Goal: Task Accomplishment & Management: Manage account settings

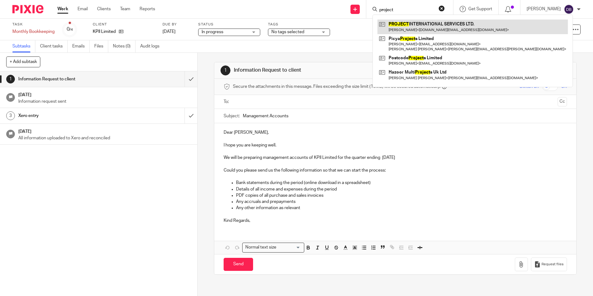
click at [453, 24] on link at bounding box center [472, 27] width 190 height 14
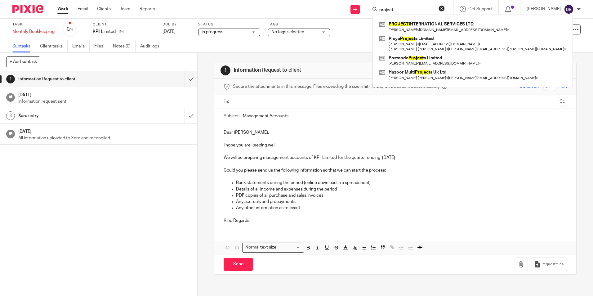
drag, startPoint x: 407, startPoint y: 10, endPoint x: 373, endPoint y: 10, distance: 33.5
click at [373, 10] on div "project PROJECT INTERNATIONAL SERVICES LTD. John Muqattash < johnsm.work@gmail.…" at bounding box center [409, 9] width 87 height 18
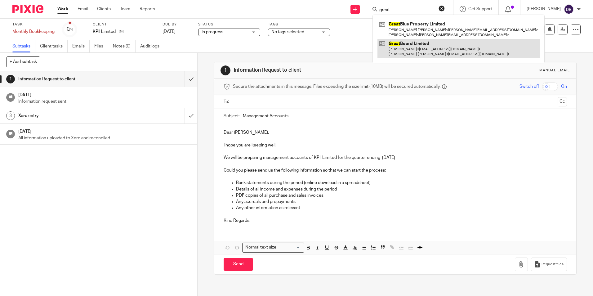
type input "great"
click at [435, 46] on link at bounding box center [458, 48] width 162 height 19
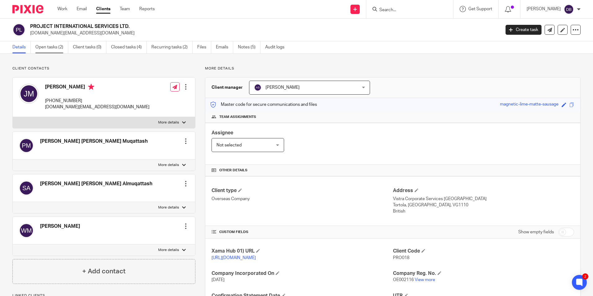
click at [38, 47] on link "Open tasks (2)" at bounding box center [51, 47] width 33 height 12
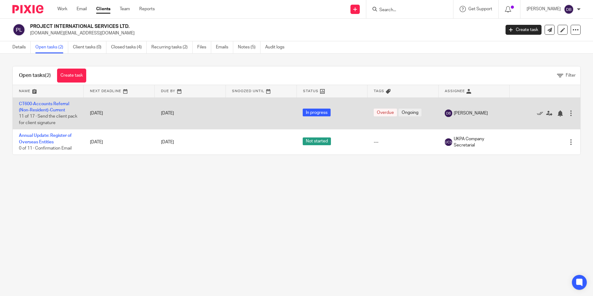
click at [44, 106] on td "CT600-Accounts Referral (Non-Resident)-Current 11 of 17 · Send the client pack …" at bounding box center [48, 113] width 71 height 32
click at [55, 108] on link "CT600-Accounts Referral (Non-Resident)-Current" at bounding box center [44, 107] width 50 height 11
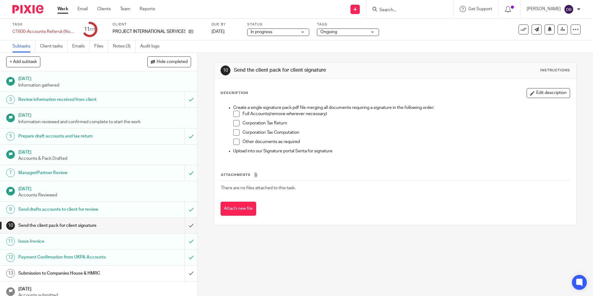
scroll to position [31, 0]
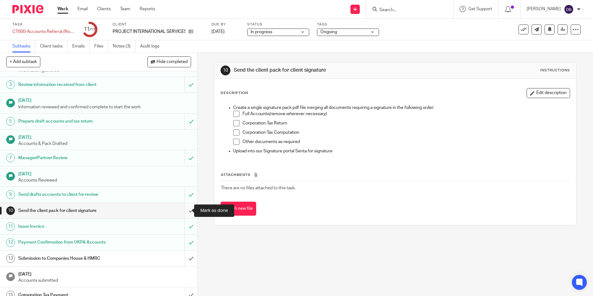
click at [184, 208] on input "submit" at bounding box center [98, 210] width 197 height 15
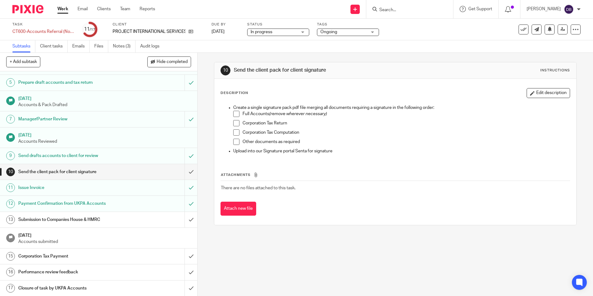
scroll to position [70, 0]
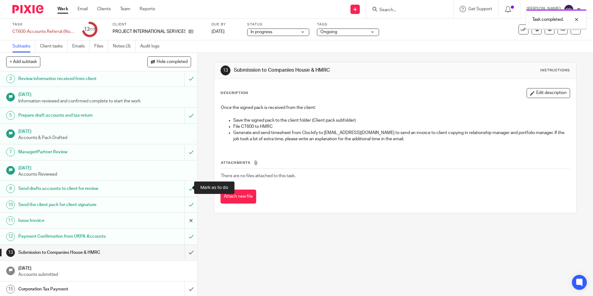
scroll to position [70, 0]
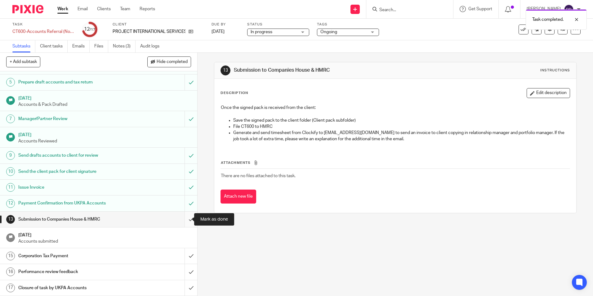
click at [184, 220] on input "submit" at bounding box center [98, 218] width 197 height 15
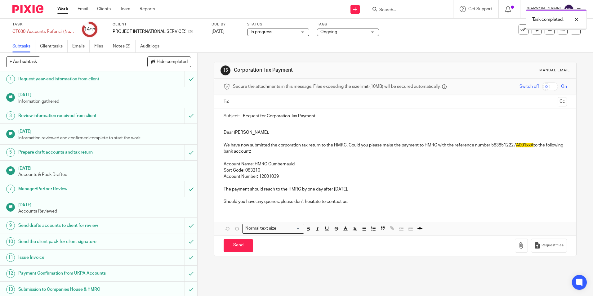
scroll to position [70, 0]
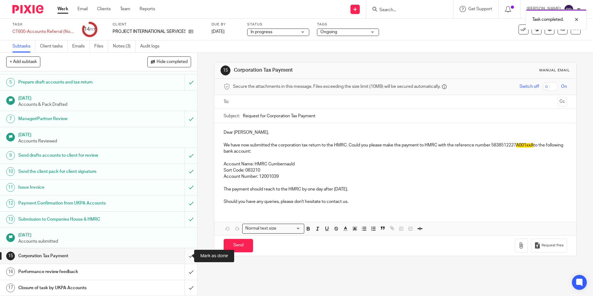
click at [189, 251] on input "submit" at bounding box center [98, 255] width 197 height 15
click at [184, 271] on input "submit" at bounding box center [98, 271] width 197 height 15
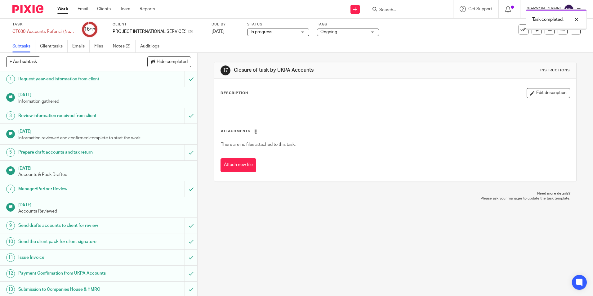
scroll to position [70, 0]
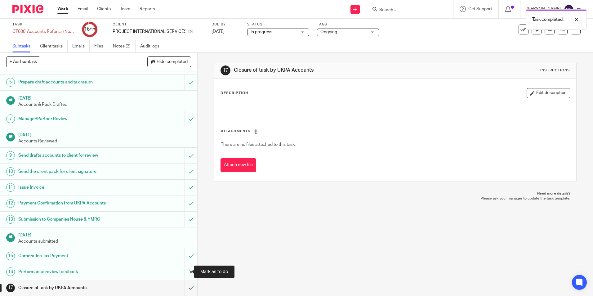
click at [185, 274] on input "submit" at bounding box center [98, 271] width 197 height 15
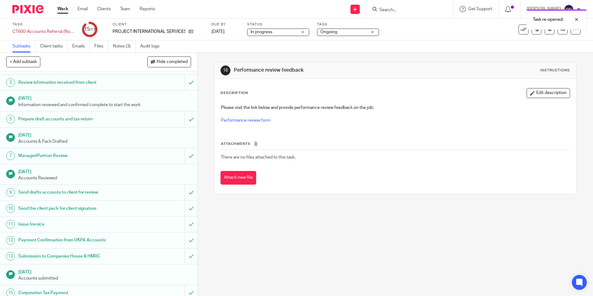
scroll to position [70, 0]
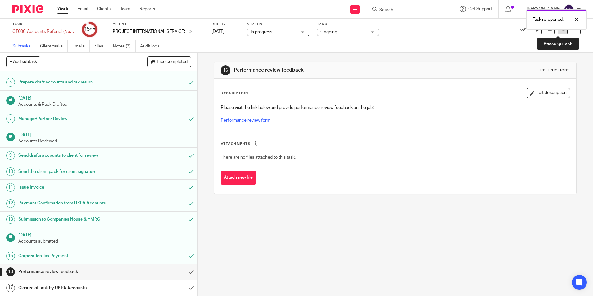
click at [557, 34] on link at bounding box center [562, 29] width 10 height 10
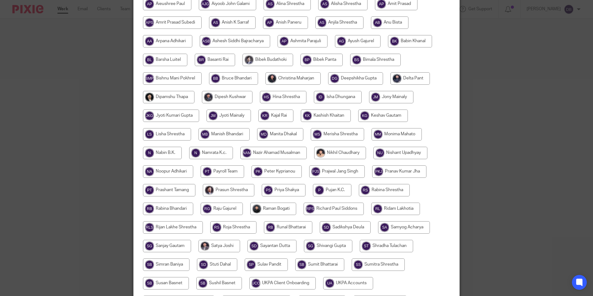
scroll to position [186, 0]
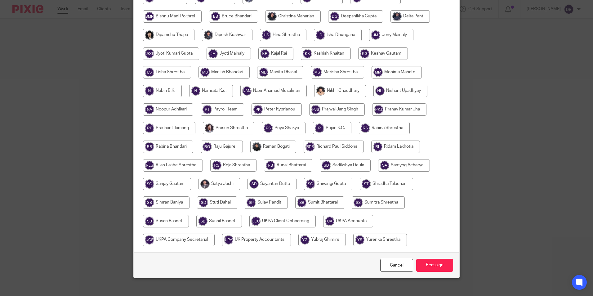
drag, startPoint x: 233, startPoint y: 234, endPoint x: 227, endPoint y: 234, distance: 6.2
click at [232, 234] on input "radio" at bounding box center [256, 239] width 69 height 12
radio input "true"
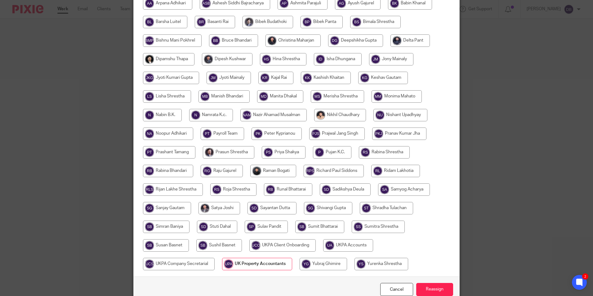
scroll to position [124, 0]
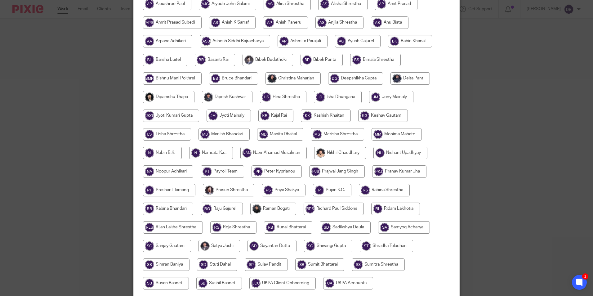
click at [288, 78] on input "radio" at bounding box center [292, 78] width 55 height 12
radio input "true"
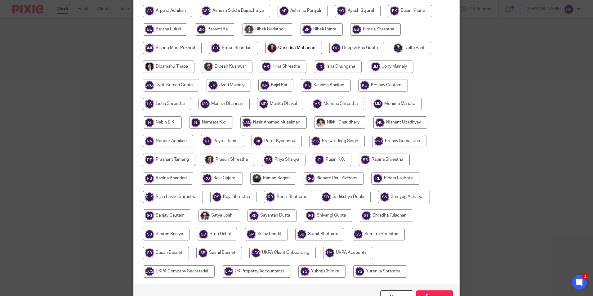
scroll to position [186, 0]
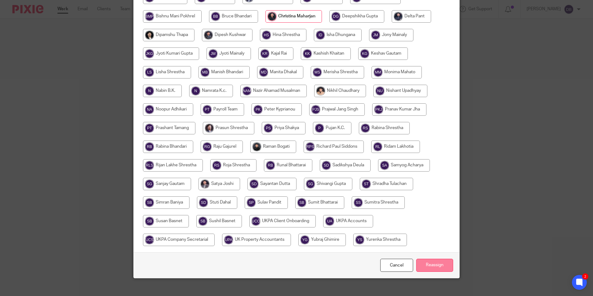
click at [427, 258] on input "Reassign" at bounding box center [434, 264] width 37 height 13
